Goal: Task Accomplishment & Management: Manage account settings

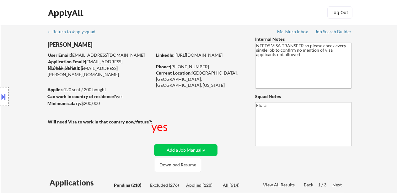
select select ""pending""
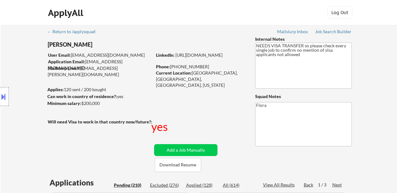
select select ""pending""
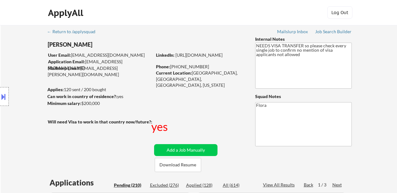
select select ""pending""
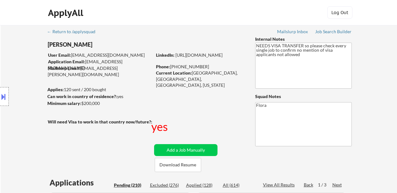
select select ""pending""
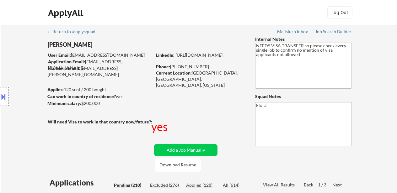
select select ""pending""
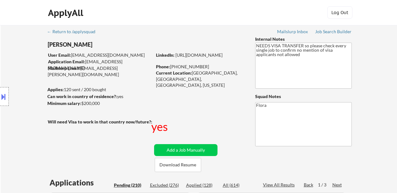
select select ""pending""
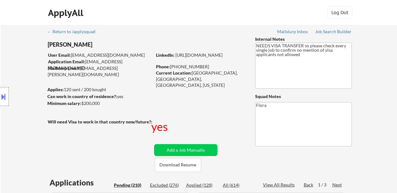
select select ""pending""
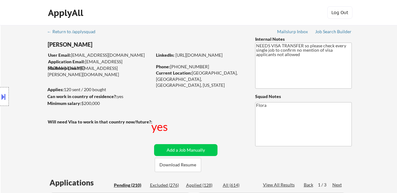
select select ""pending""
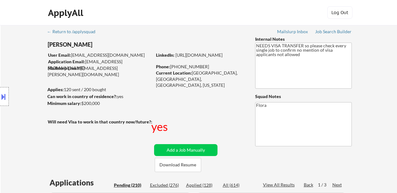
select select ""pending""
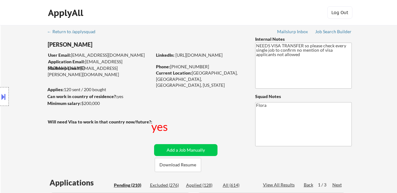
select select ""pending""
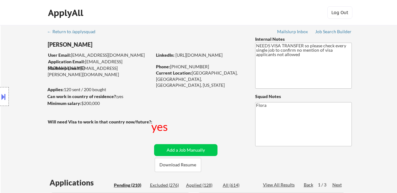
select select ""pending""
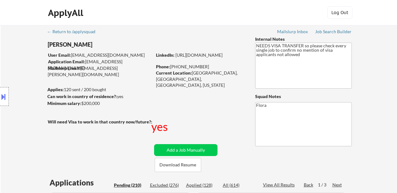
select select ""pending""
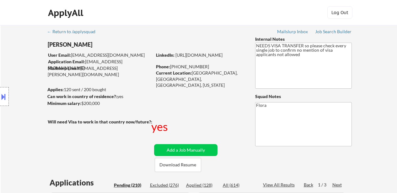
select select ""pending""
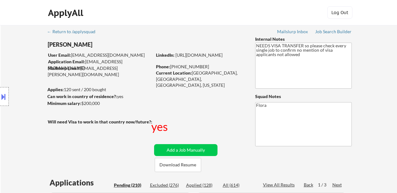
select select ""pending""
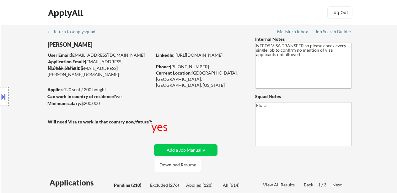
select select ""pending""
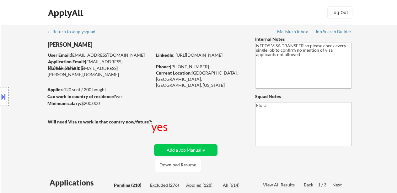
select select ""pending""
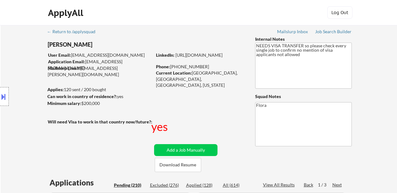
select select ""pending""
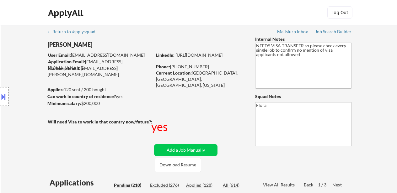
select select ""pending""
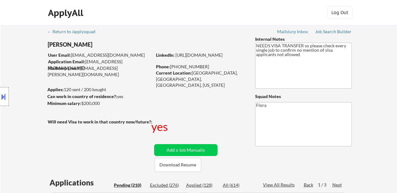
select select ""pending""
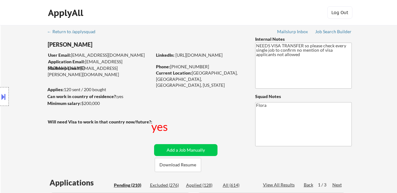
select select ""pending""
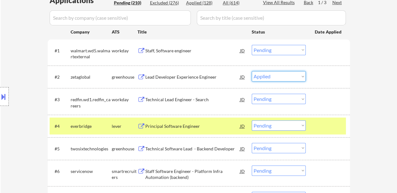
scroll to position [183, 0]
select select ""pending""
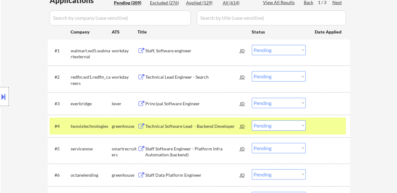
click at [216, 128] on div "Technical Software Lead - Backend Developer" at bounding box center [192, 126] width 95 height 6
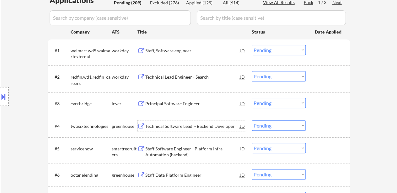
click at [265, 106] on select "Choose an option... Pending Applied Excluded (Questions) Excluded (Expired) Exc…" at bounding box center [279, 103] width 54 height 10
click at [252, 98] on select "Choose an option... Pending Applied Excluded (Questions) Excluded (Expired) Exc…" at bounding box center [279, 103] width 54 height 10
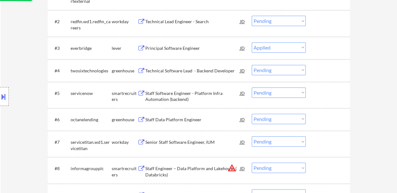
scroll to position [245, 0]
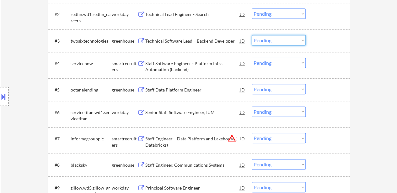
click at [272, 40] on select "Choose an option... Pending Applied Excluded (Questions) Excluded (Expired) Exc…" at bounding box center [279, 40] width 54 height 10
click at [252, 35] on select "Choose an option... Pending Applied Excluded (Questions) Excluded (Expired) Exc…" at bounding box center [279, 40] width 54 height 10
click at [177, 87] on div "Staff Data Platform Engineer" at bounding box center [192, 90] width 95 height 6
select select ""pending""
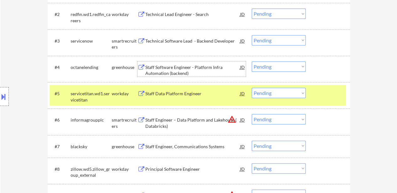
click at [187, 64] on div "Staff Software Engineer - Platform Infra Automation (backend)" at bounding box center [192, 70] width 95 height 12
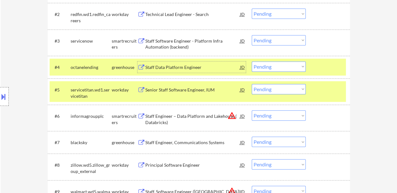
click at [337, 99] on div "#5 servicetitan.wd1.servicetitan workday Senior Staff Software Engineer, IUM JD…" at bounding box center [198, 91] width 296 height 21
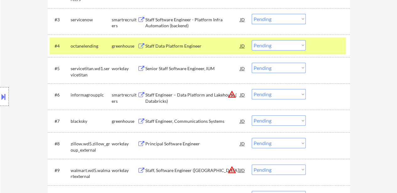
scroll to position [277, 0]
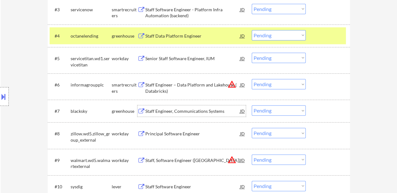
click at [190, 112] on div "Staff Engineer, Communications Systems" at bounding box center [192, 111] width 95 height 6
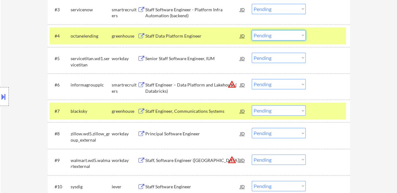
click at [267, 36] on select "Choose an option... Pending Applied Excluded (Questions) Excluded (Expired) Exc…" at bounding box center [279, 35] width 54 height 10
click at [252, 30] on select "Choose an option... Pending Applied Excluded (Questions) Excluded (Expired) Exc…" at bounding box center [279, 35] width 54 height 10
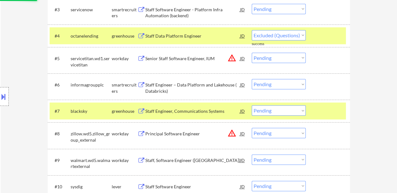
select select ""pending""
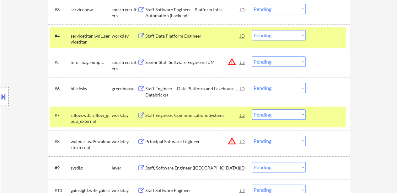
click at [318, 34] on div at bounding box center [329, 35] width 28 height 11
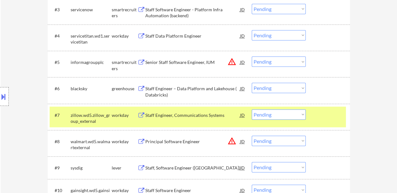
click at [328, 103] on div "#6 blacksky greenhouse Staff Engineer – Data Platform and Lakehouse ( Databrick…" at bounding box center [199, 90] width 302 height 26
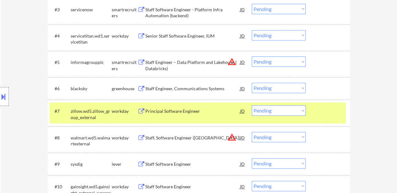
click at [341, 101] on div "#7 zillow.wd5.zillow_group_external workday Principal Software Engineer JD warn…" at bounding box center [199, 113] width 302 height 26
click at [315, 114] on div at bounding box center [329, 110] width 28 height 11
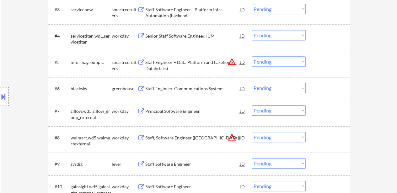
click at [186, 162] on div "Staff Software Engineer" at bounding box center [192, 164] width 95 height 6
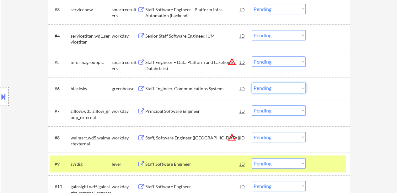
click at [276, 88] on select "Choose an option... Pending Applied Excluded (Questions) Excluded (Expired) Exc…" at bounding box center [279, 88] width 54 height 10
click at [252, 83] on select "Choose an option... Pending Applied Excluded (Questions) Excluded (Expired) Exc…" at bounding box center [279, 88] width 54 height 10
select select ""pending""
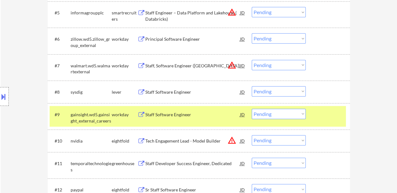
scroll to position [340, 0]
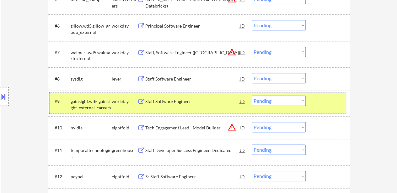
click at [325, 111] on div "#9 gainsight.wd5.gainsight_external_careers workday Staff Software Engineer JD …" at bounding box center [198, 103] width 296 height 21
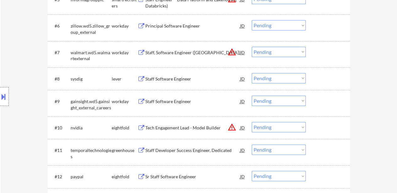
click at [325, 82] on div at bounding box center [329, 78] width 28 height 11
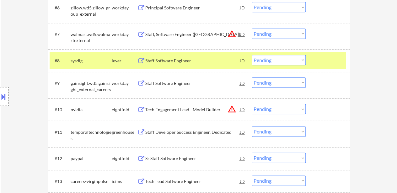
scroll to position [371, 0]
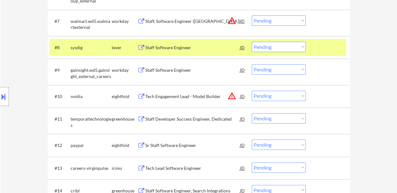
click at [288, 94] on select "Choose an option... Pending Applied Excluded (Questions) Excluded (Expired) Exc…" at bounding box center [279, 96] width 54 height 10
click at [252, 91] on select "Choose an option... Pending Applied Excluded (Questions) Excluded (Expired) Exc…" at bounding box center [279, 96] width 54 height 10
click at [207, 120] on div "Staff Developer Success Engineer, Dedicated" at bounding box center [192, 119] width 95 height 6
select select ""pending""
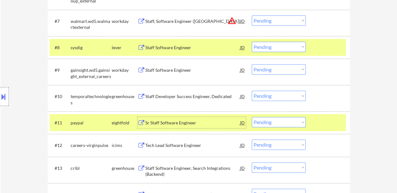
click at [217, 100] on div "Staff Developer Success Engineer, Dedicated" at bounding box center [192, 96] width 95 height 11
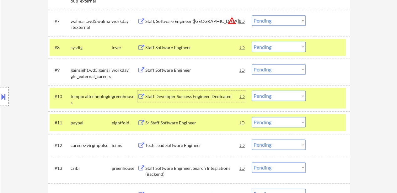
click at [301, 46] on select "Choose an option... Pending Applied Excluded (Questions) Excluded (Expired) Exc…" at bounding box center [279, 47] width 54 height 10
click at [252, 42] on select "Choose an option... Pending Applied Excluded (Questions) Excluded (Expired) Exc…" at bounding box center [279, 47] width 54 height 10
select select ""pending""
